Goal: Task Accomplishment & Management: Use online tool/utility

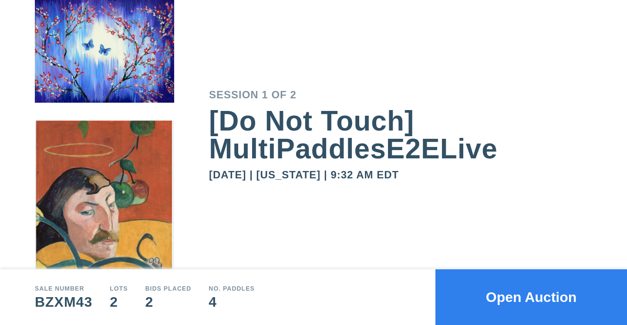
click at [529, 300] on button "Open Auction" at bounding box center [531, 297] width 192 height 56
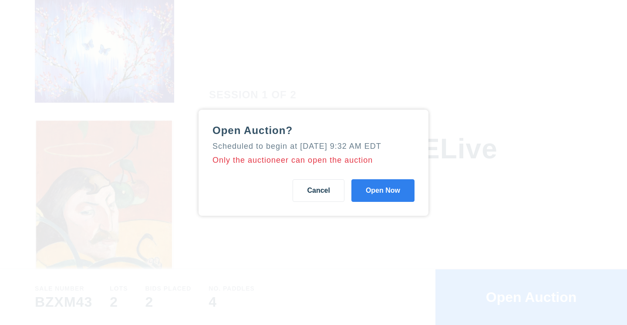
click at [405, 202] on button "Open Now" at bounding box center [382, 190] width 63 height 23
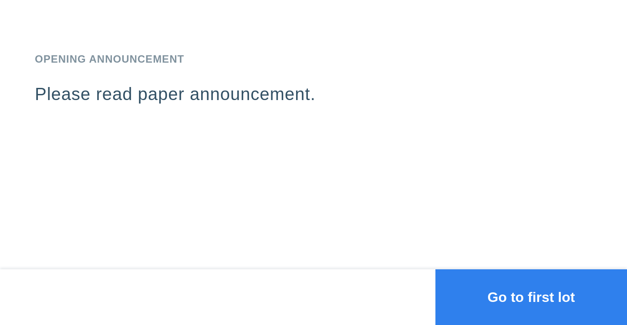
click at [535, 294] on button "Go to first lot" at bounding box center [531, 297] width 192 height 56
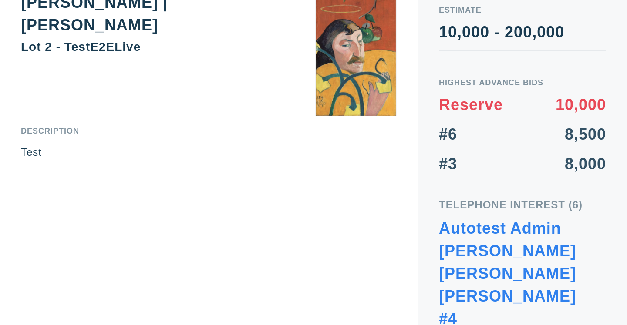
scroll to position [10, 0]
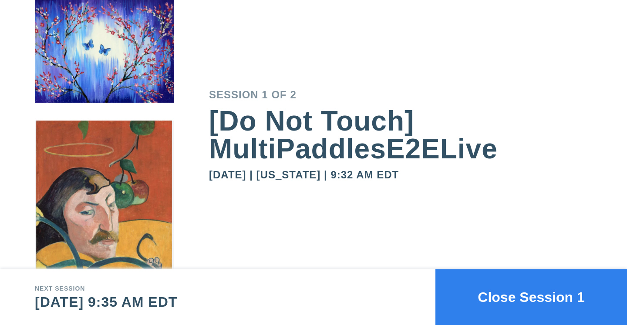
click at [528, 290] on button "Close Session 1" at bounding box center [531, 297] width 192 height 56
